Goal: Task Accomplishment & Management: Use online tool/utility

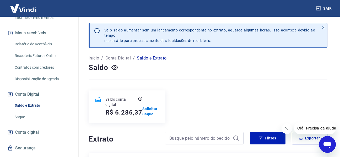
scroll to position [105, 0]
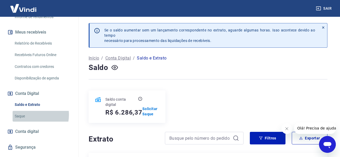
click at [28, 115] on link "Saque" at bounding box center [43, 116] width 60 height 11
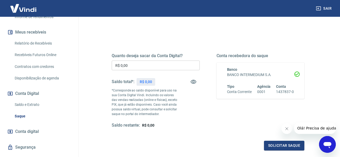
scroll to position [52, 0]
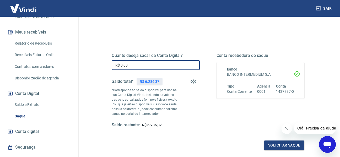
click at [138, 66] on input "R$ 0,00" at bounding box center [156, 65] width 88 height 10
type input "R$ 5.000,00"
click at [281, 142] on button "Solicitar saque" at bounding box center [284, 146] width 40 height 10
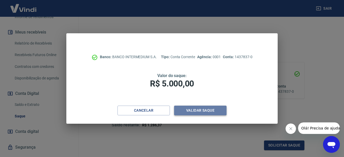
click at [219, 109] on button "Validar saque" at bounding box center [200, 111] width 52 height 10
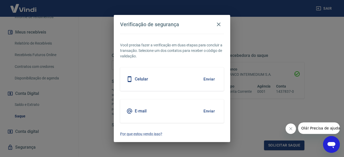
click at [172, 76] on div "Celular Enviar" at bounding box center [172, 79] width 104 height 24
click at [212, 78] on button "Enviar" at bounding box center [209, 79] width 17 height 11
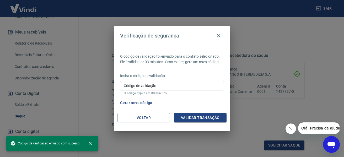
click at [204, 83] on input "Código de validação" at bounding box center [172, 86] width 104 height 10
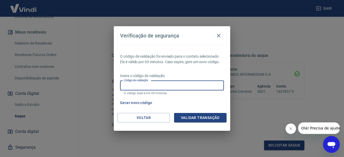
click at [169, 85] on input "Código de validação" at bounding box center [172, 86] width 104 height 10
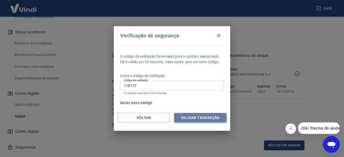
click at [195, 118] on button "Validar transação" at bounding box center [200, 118] width 52 height 10
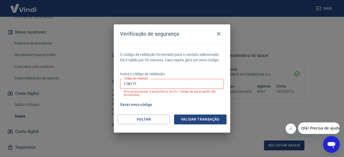
click at [178, 80] on input "178177" at bounding box center [172, 84] width 104 height 10
click at [148, 104] on button "Gerar novo código" at bounding box center [136, 105] width 36 height 10
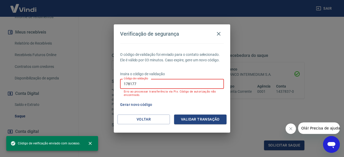
click at [144, 88] on input "178177" at bounding box center [172, 84] width 104 height 10
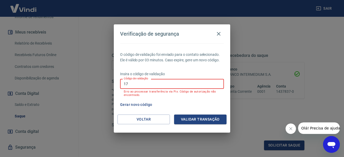
type input "1"
click at [144, 88] on input "Código de validação" at bounding box center [172, 84] width 104 height 10
type input "925511"
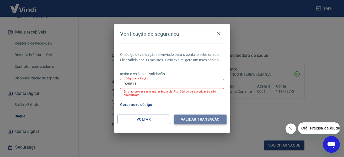
click at [184, 119] on button "Validar transação" at bounding box center [200, 120] width 52 height 10
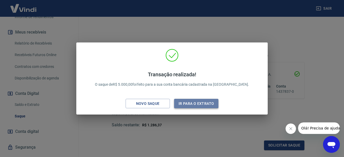
click at [184, 104] on button "Ir para o extrato" at bounding box center [196, 104] width 44 height 10
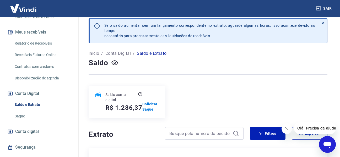
scroll to position [52, 0]
